Goal: Information Seeking & Learning: Learn about a topic

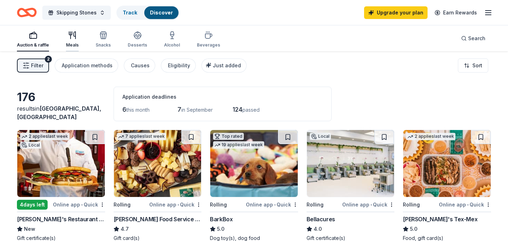
click at [73, 43] on div "Meals" at bounding box center [72, 45] width 13 height 6
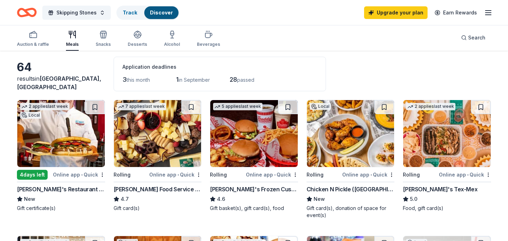
scroll to position [30, 0]
click at [237, 80] on span "28" at bounding box center [232, 78] width 7 height 7
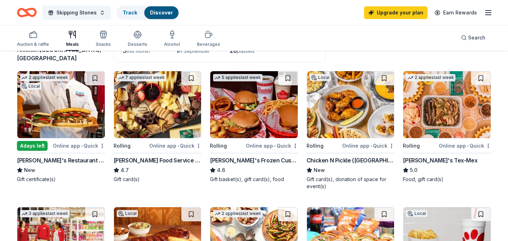
scroll to position [73, 0]
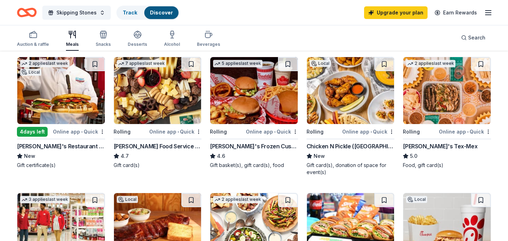
click at [51, 110] on img at bounding box center [60, 90] width 87 height 67
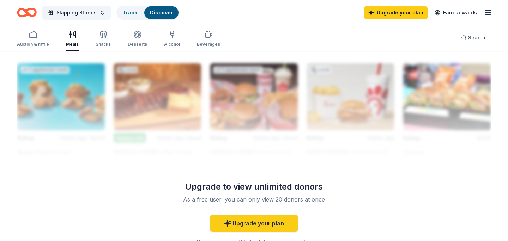
scroll to position [688, 0]
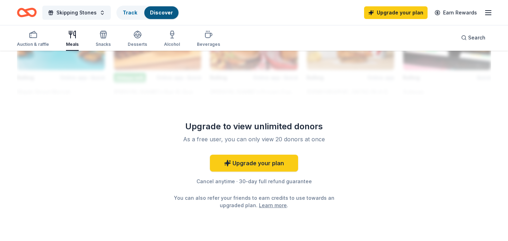
click at [229, 183] on div "Cancel anytime · 30-day full refund guarantee" at bounding box center [253, 181] width 203 height 8
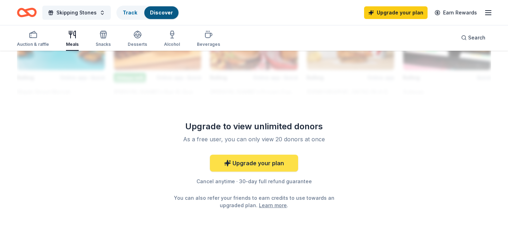
click at [231, 164] on icon at bounding box center [227, 163] width 7 height 7
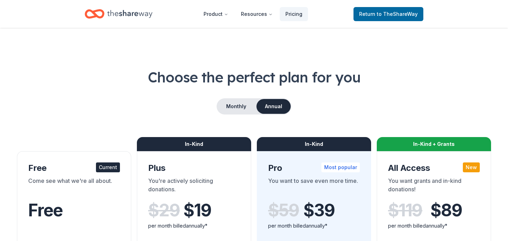
click at [97, 14] on icon "Home" at bounding box center [95, 14] width 20 height 17
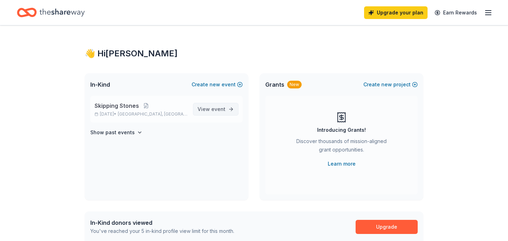
click at [221, 106] on span "event" at bounding box center [218, 109] width 14 height 6
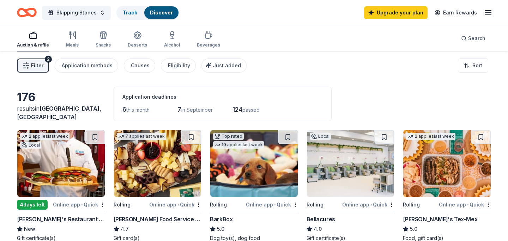
scroll to position [98, 0]
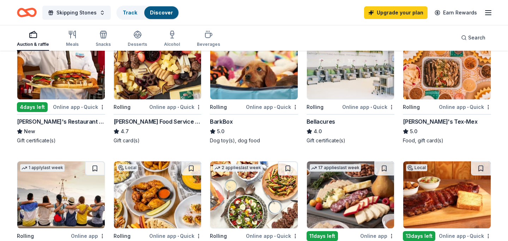
click at [45, 81] on img at bounding box center [60, 65] width 87 height 67
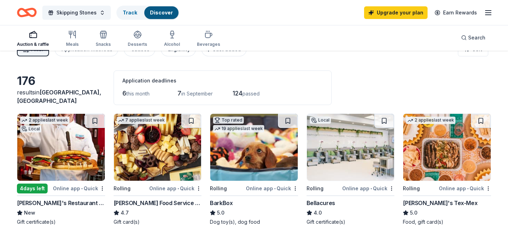
scroll to position [0, 0]
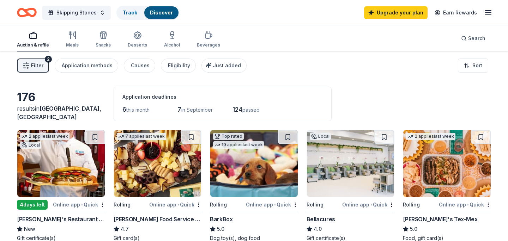
click at [125, 111] on span "6" at bounding box center [124, 109] width 4 height 7
click at [89, 64] on div "Application methods" at bounding box center [87, 65] width 51 height 8
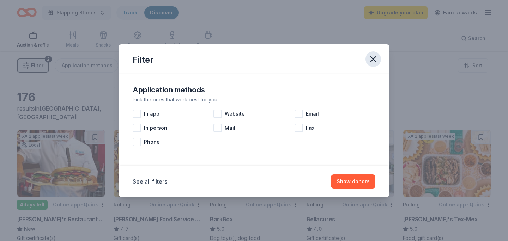
click at [373, 66] on button "button" at bounding box center [373, 59] width 16 height 16
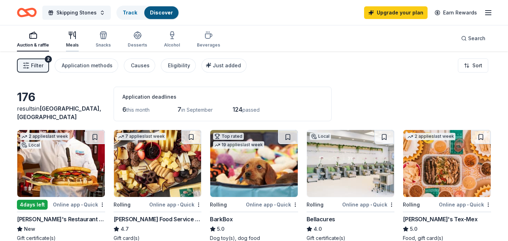
click at [70, 39] on div "Meals" at bounding box center [72, 39] width 13 height 17
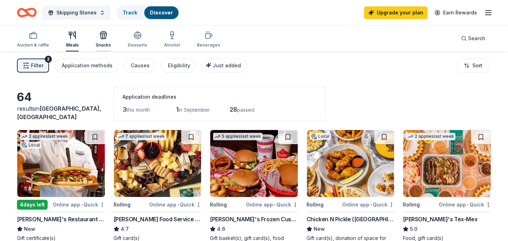
click at [99, 38] on icon "button" at bounding box center [103, 35] width 8 height 8
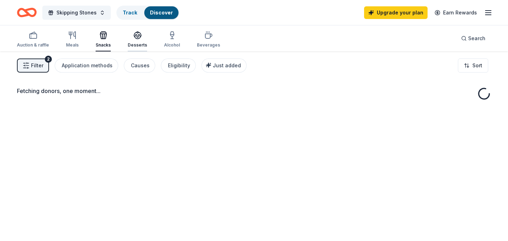
click at [134, 37] on icon "button" at bounding box center [137, 35] width 8 height 8
click at [172, 35] on icon "button" at bounding box center [172, 35] width 8 height 8
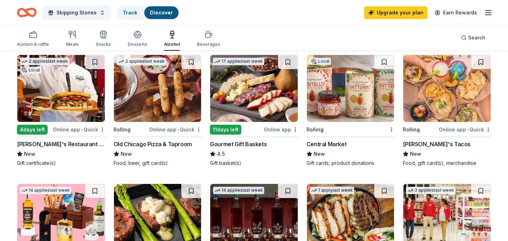
scroll to position [76, 0]
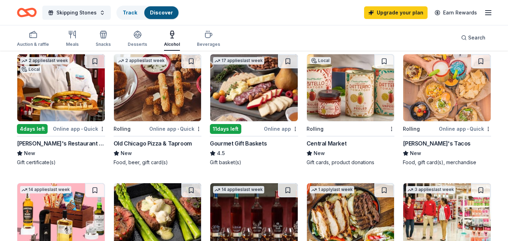
click at [362, 105] on img at bounding box center [350, 87] width 87 height 67
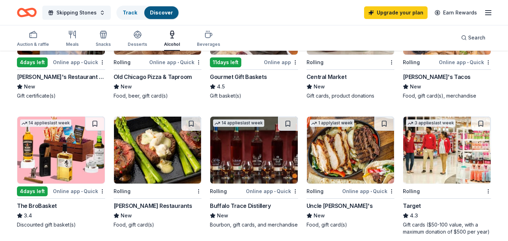
scroll to position [139, 0]
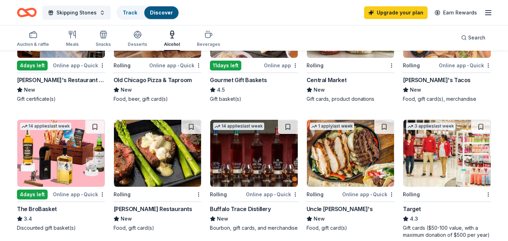
click at [279, 171] on img at bounding box center [253, 153] width 87 height 67
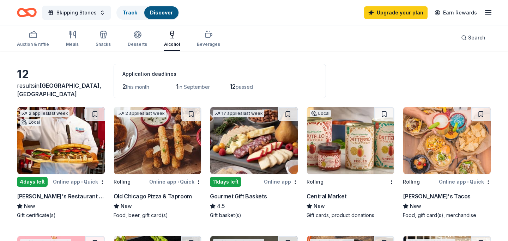
scroll to position [0, 0]
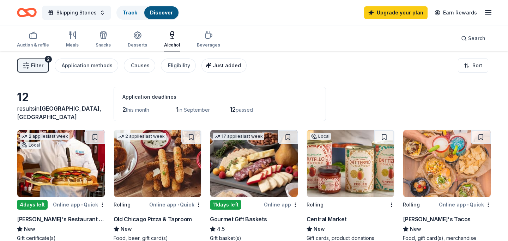
click at [211, 61] on button "Just added" at bounding box center [223, 66] width 45 height 14
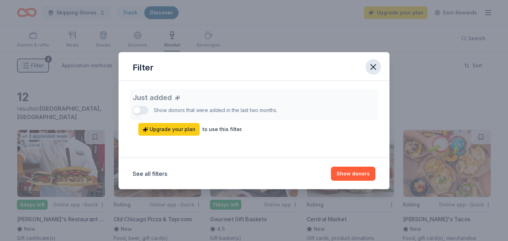
click at [373, 61] on button "button" at bounding box center [373, 67] width 16 height 16
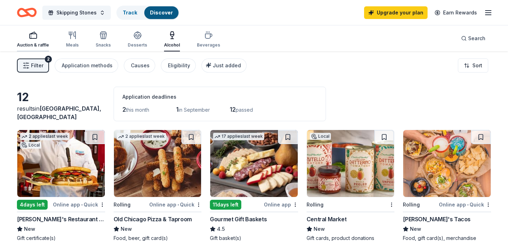
click at [33, 33] on icon "button" at bounding box center [33, 35] width 8 height 8
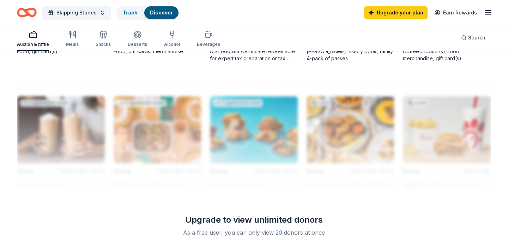
scroll to position [697, 0]
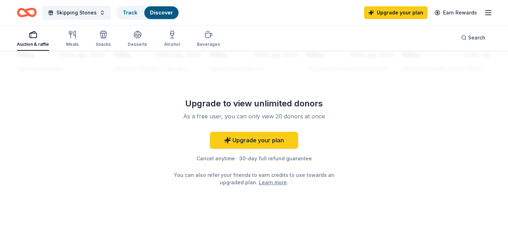
click at [24, 15] on icon "Home" at bounding box center [23, 12] width 11 height 7
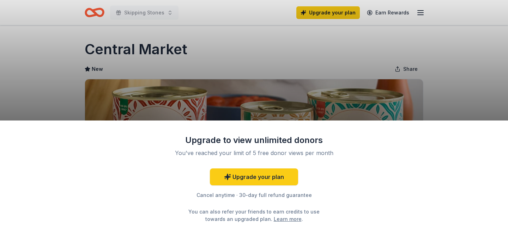
click at [321, 36] on div "Upgrade to view unlimited donors You've reached your limit of 5 free donor view…" at bounding box center [254, 120] width 508 height 241
click at [92, 10] on div "Upgrade to view unlimited donors You've reached your limit of 5 free donor view…" at bounding box center [254, 120] width 508 height 241
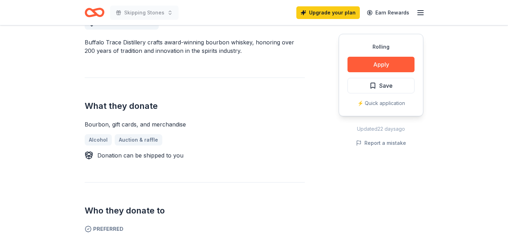
scroll to position [245, 0]
